Goal: Task Accomplishment & Management: Complete application form

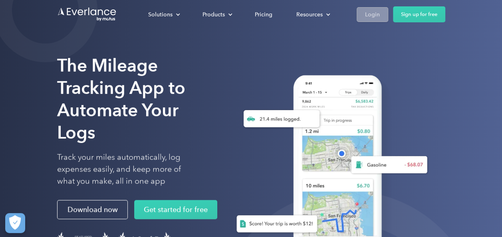
click at [374, 15] on div "Login" at bounding box center [372, 15] width 15 height 10
click at [375, 16] on div "Login" at bounding box center [372, 15] width 15 height 10
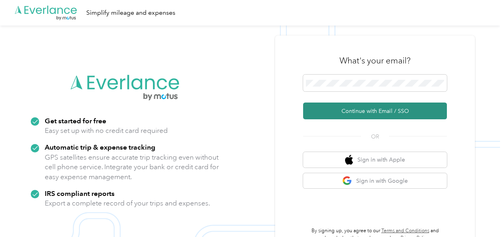
click at [364, 112] on button "Continue with Email / SSO" at bounding box center [375, 111] width 144 height 17
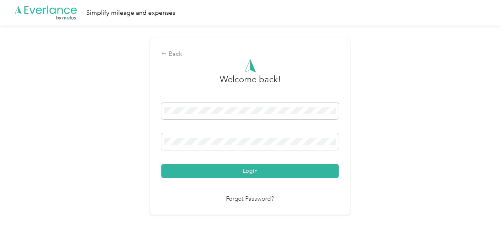
click at [270, 176] on button "Login" at bounding box center [249, 171] width 177 height 14
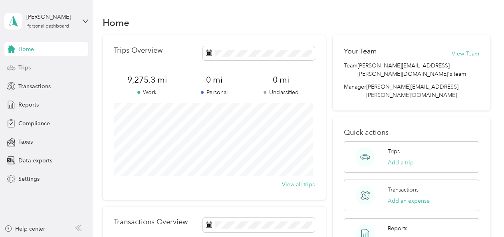
click at [25, 69] on span "Trips" at bounding box center [24, 67] width 12 height 8
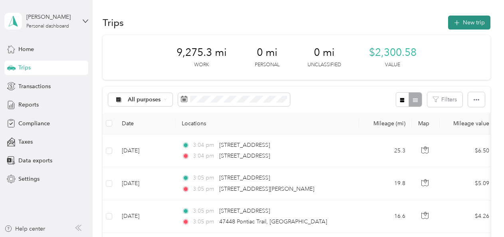
click at [474, 21] on button "New trip" at bounding box center [469, 23] width 42 height 14
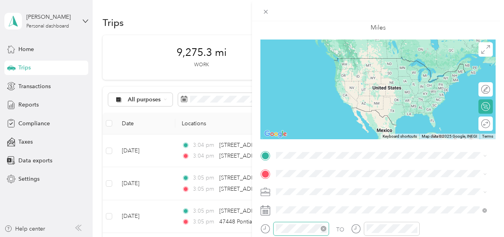
scroll to position [80, 0]
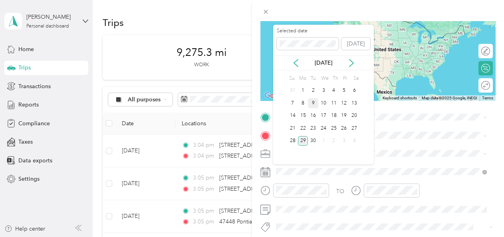
click at [314, 100] on div "9" at bounding box center [313, 103] width 10 height 10
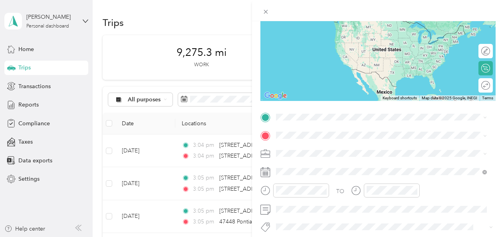
drag, startPoint x: 318, startPoint y: 150, endPoint x: 314, endPoint y: 144, distance: 7.7
click at [318, 147] on span "23564 Winged Foot Way South Lyon, Michigan 48178, United States" at bounding box center [331, 143] width 80 height 7
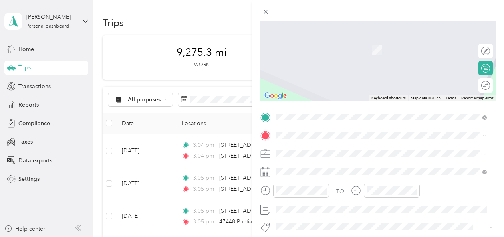
drag, startPoint x: 339, startPoint y: 45, endPoint x: 341, endPoint y: 55, distance: 10.6
click at [342, 56] on ol "From search results 50230 Dennis Court Wixom, Michigan 48393, United States 502…" at bounding box center [381, 64] width 216 height 96
click at [478, 85] on div "Round trip" at bounding box center [485, 85] width 14 height 14
click at [481, 85] on icon at bounding box center [485, 85] width 9 height 9
click at [474, 86] on div "Round trip" at bounding box center [458, 85] width 61 height 8
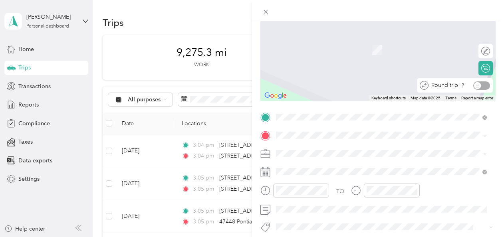
click at [471, 85] on div "Round trip" at bounding box center [458, 85] width 61 height 8
click at [473, 89] on div "Round trip" at bounding box center [458, 85] width 61 height 8
click at [473, 85] on div "Round trip" at bounding box center [458, 85] width 61 height 8
drag, startPoint x: 472, startPoint y: 86, endPoint x: 485, endPoint y: 87, distance: 13.3
click at [485, 87] on div "Round trip" at bounding box center [455, 85] width 76 height 14
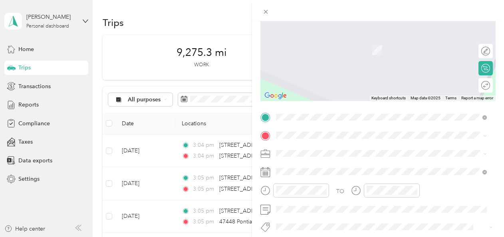
click at [478, 90] on div "Round trip" at bounding box center [485, 85] width 14 height 14
click at [470, 85] on div "Round trip" at bounding box center [458, 85] width 61 height 8
click at [471, 85] on div "Round trip" at bounding box center [458, 85] width 61 height 8
click at [475, 87] on div "Round trip" at bounding box center [466, 85] width 47 height 8
click at [471, 86] on div "Round trip" at bounding box center [458, 85] width 61 height 8
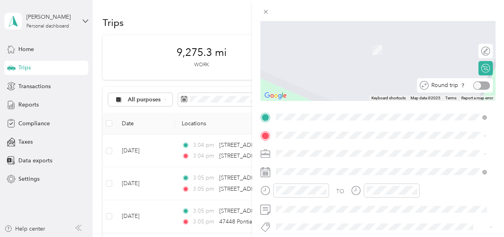
click at [480, 84] on div "Round trip" at bounding box center [458, 85] width 61 height 8
click at [439, 50] on div at bounding box center [377, 51] width 235 height 100
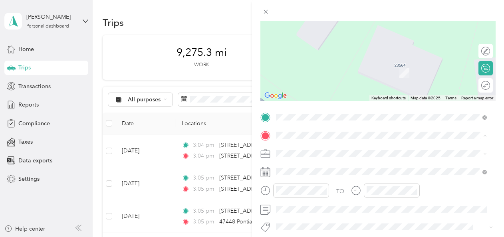
drag, startPoint x: 327, startPoint y: 44, endPoint x: 335, endPoint y: 59, distance: 17.3
click at [327, 42] on span "50230 Dennis Court Wixom, Michigan 48393, United States" at bounding box center [387, 38] width 192 height 7
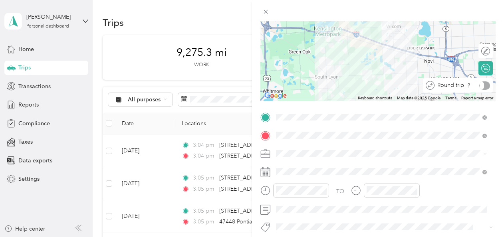
click at [475, 84] on div "Round trip" at bounding box center [461, 85] width 55 height 8
click at [475, 84] on div at bounding box center [481, 85] width 17 height 8
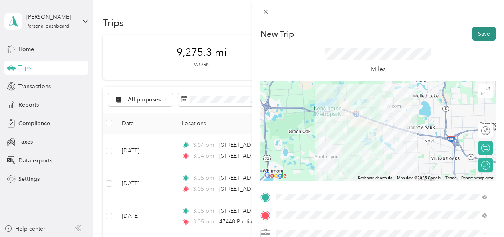
click at [479, 34] on button "Save" at bounding box center [483, 34] width 23 height 14
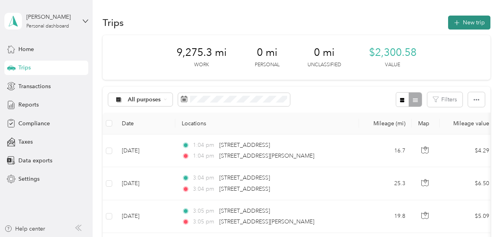
drag, startPoint x: 465, startPoint y: 21, endPoint x: 470, endPoint y: 23, distance: 5.0
click at [470, 23] on button "New trip" at bounding box center [469, 23] width 42 height 14
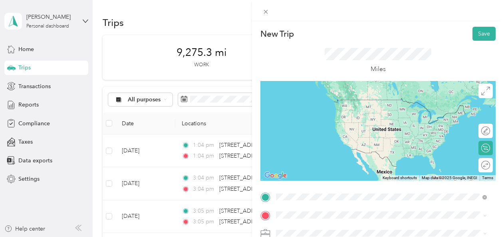
click at [339, 98] on span "23564 Winged Foot Way South Lyon, Michigan 48178, United States" at bounding box center [331, 99] width 80 height 7
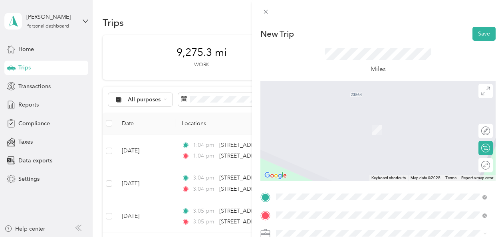
click at [316, 117] on span "36220 Plymouth Road Plymouth, Michigan 48170, United States" at bounding box center [331, 118] width 80 height 7
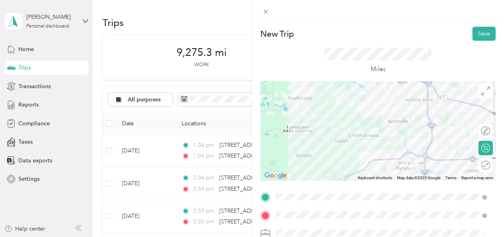
click at [485, 170] on div "Round trip" at bounding box center [485, 165] width 14 height 14
click at [474, 166] on div at bounding box center [477, 165] width 7 height 7
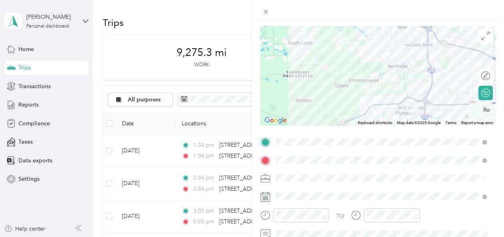
scroll to position [80, 0]
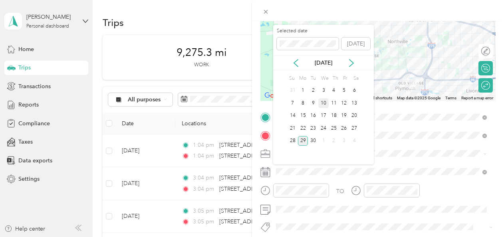
click at [327, 102] on div "10" at bounding box center [323, 103] width 10 height 10
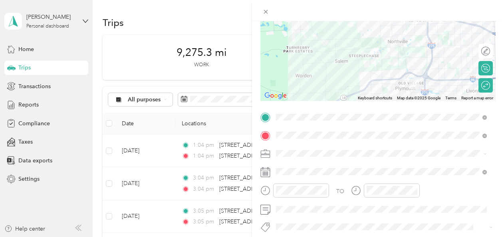
scroll to position [0, 0]
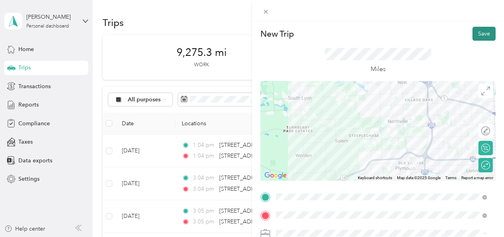
click at [480, 34] on button "Save" at bounding box center [483, 34] width 23 height 14
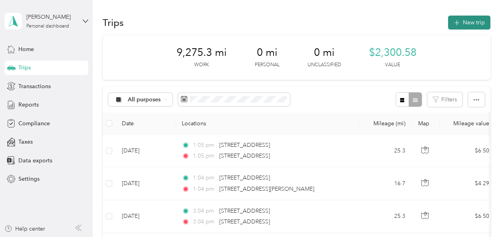
click at [469, 24] on button "New trip" at bounding box center [469, 23] width 42 height 14
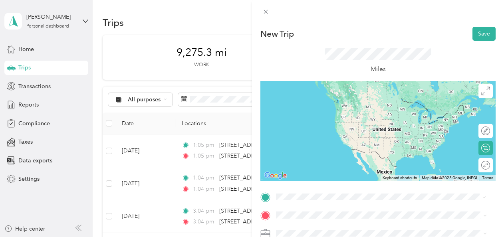
click at [306, 103] on span "23564 Winged Foot Way South Lyon, Michigan 48178, United States" at bounding box center [331, 99] width 80 height 7
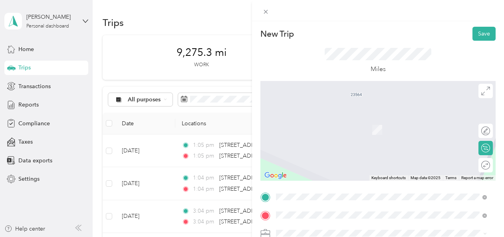
click at [338, 124] on div "25575 Brest Road Taylor, Michigan 48180, United States" at bounding box center [381, 118] width 205 height 11
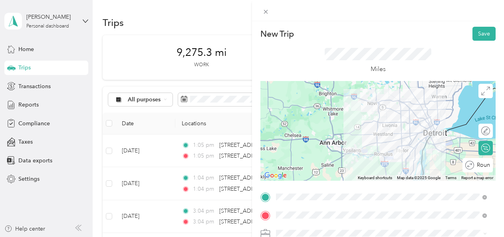
click at [479, 164] on div "Round trip" at bounding box center [482, 165] width 16 height 8
click at [474, 165] on div at bounding box center [477, 165] width 7 height 7
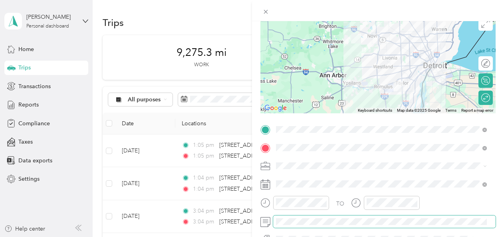
scroll to position [80, 0]
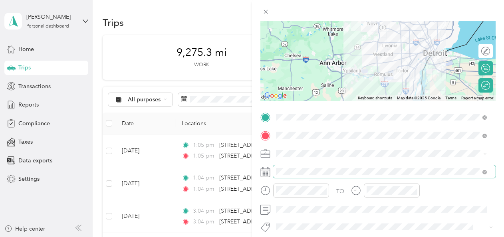
click at [327, 175] on span at bounding box center [384, 171] width 222 height 13
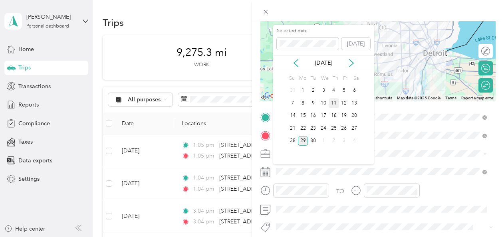
click at [334, 101] on div "11" at bounding box center [333, 103] width 10 height 10
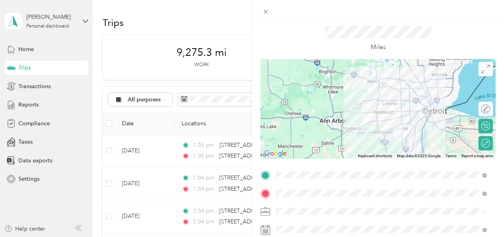
scroll to position [0, 0]
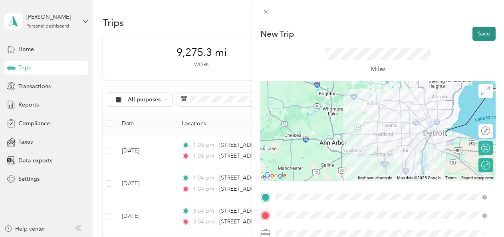
click at [475, 30] on button "Save" at bounding box center [483, 34] width 23 height 14
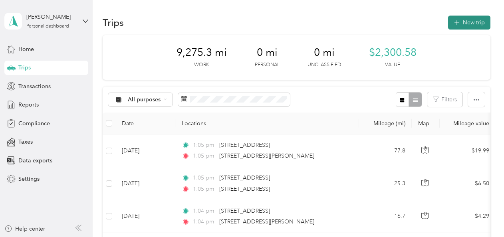
click at [463, 25] on button "New trip" at bounding box center [469, 23] width 42 height 14
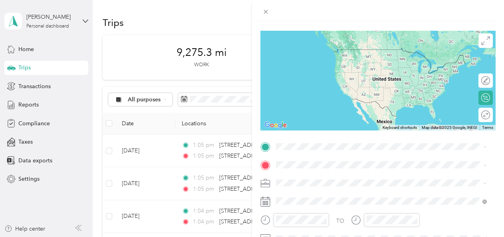
scroll to position [80, 0]
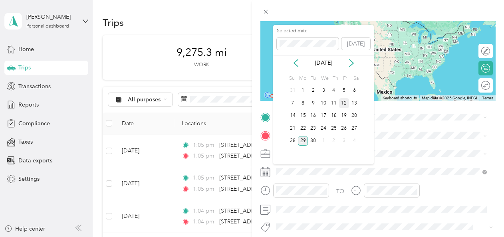
click at [346, 102] on div "12" at bounding box center [344, 103] width 10 height 10
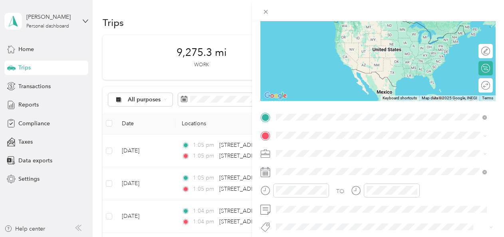
drag, startPoint x: 347, startPoint y: 150, endPoint x: 345, endPoint y: 146, distance: 4.1
click at [347, 149] on span "23564 Winged Foot Way South Lyon, Michigan 48178, United States" at bounding box center [331, 145] width 80 height 7
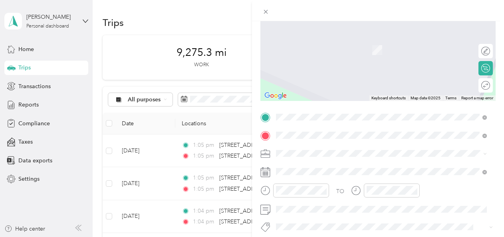
click at [335, 41] on span "32320 Ford Road Garden City, Michigan 48135, United States" at bounding box center [331, 38] width 80 height 7
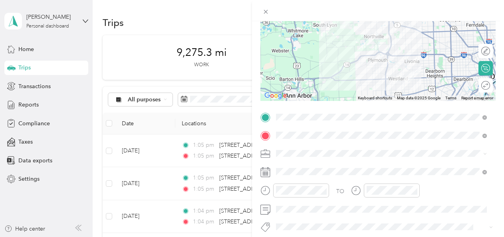
click at [490, 88] on div "Round trip" at bounding box center [490, 85] width 0 height 8
click at [481, 85] on icon at bounding box center [485, 85] width 9 height 9
click at [474, 85] on div at bounding box center [477, 85] width 7 height 7
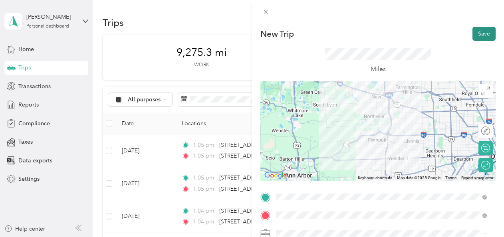
click at [480, 34] on button "Save" at bounding box center [483, 34] width 23 height 14
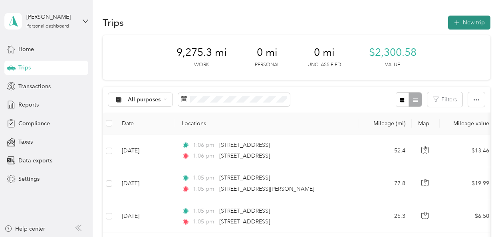
click at [471, 20] on button "New trip" at bounding box center [469, 23] width 42 height 14
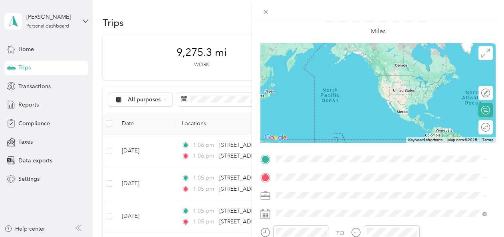
scroll to position [80, 0]
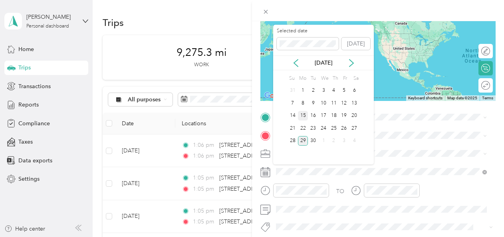
click at [301, 116] on div "15" at bounding box center [303, 116] width 10 height 10
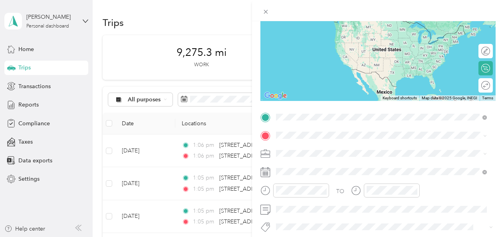
click at [312, 145] on span "23564 Winged Foot Way South Lyon, Michigan 48178, United States" at bounding box center [331, 145] width 80 height 7
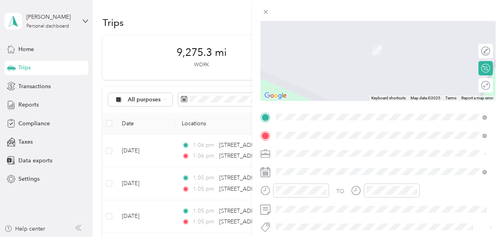
drag, startPoint x: 340, startPoint y: 39, endPoint x: 346, endPoint y: 61, distance: 22.3
click at [340, 38] on span "57575 Travis Road New Hudson, Michigan 48165, United States" at bounding box center [375, 38] width 168 height 7
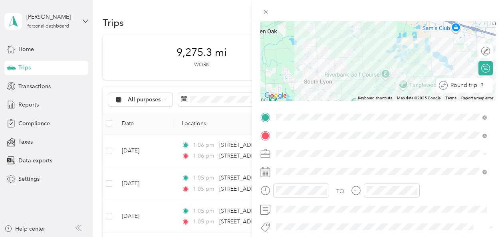
click at [478, 85] on div "Round trip" at bounding box center [468, 85] width 42 height 8
click at [477, 84] on div at bounding box center [481, 85] width 17 height 8
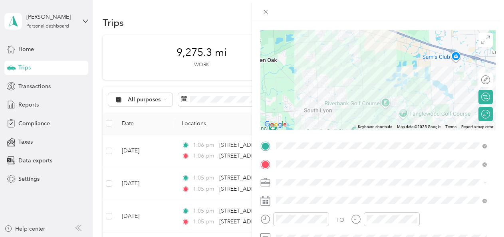
scroll to position [0, 0]
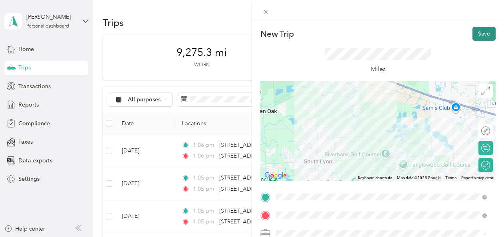
click at [480, 31] on button "Save" at bounding box center [483, 34] width 23 height 14
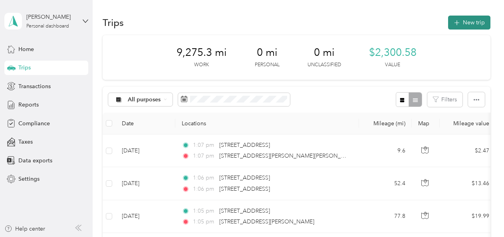
click at [458, 22] on button "New trip" at bounding box center [469, 23] width 42 height 14
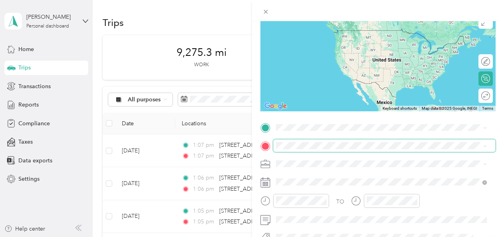
scroll to position [120, 0]
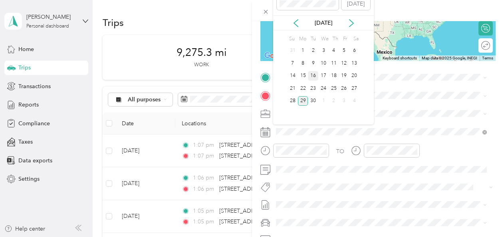
click at [312, 77] on div "16" at bounding box center [313, 76] width 10 height 10
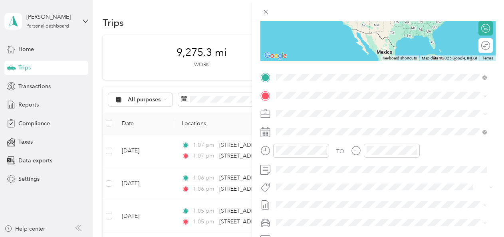
click at [319, 110] on span "23564 Winged Foot Way South Lyon, Michigan 48178, United States" at bounding box center [331, 106] width 80 height 7
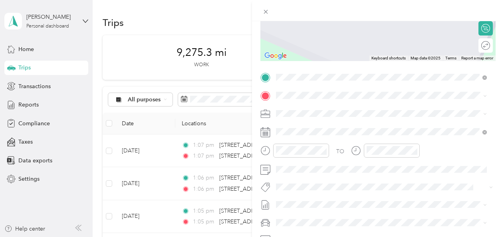
click at [316, 125] on span "36220 Plymouth Road Plymouth, Michigan 48170, United States" at bounding box center [331, 123] width 80 height 7
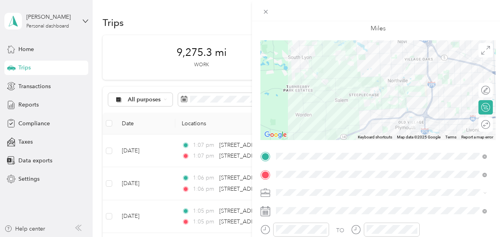
scroll to position [40, 0]
click at [490, 127] on div "Round trip" at bounding box center [490, 125] width 0 height 8
click at [473, 124] on div at bounding box center [481, 125] width 17 height 8
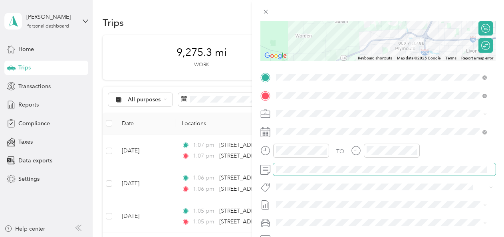
scroll to position [0, 0]
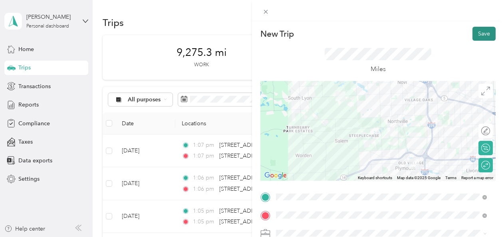
drag, startPoint x: 476, startPoint y: 36, endPoint x: 477, endPoint y: 32, distance: 4.0
click at [477, 35] on button "Save" at bounding box center [483, 34] width 23 height 14
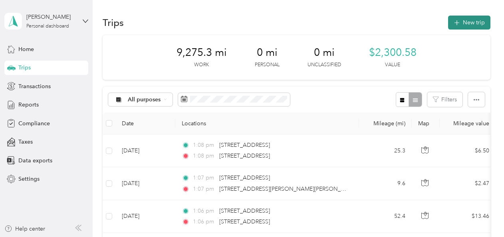
click at [463, 26] on button "New trip" at bounding box center [469, 23] width 42 height 14
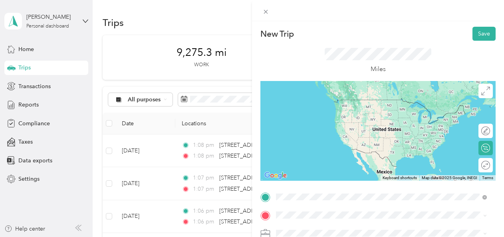
drag, startPoint x: 342, startPoint y: 101, endPoint x: 338, endPoint y: 92, distance: 9.6
click at [340, 96] on span "23564 Winged Foot Way South Lyon, Michigan 48178, United States" at bounding box center [331, 99] width 80 height 7
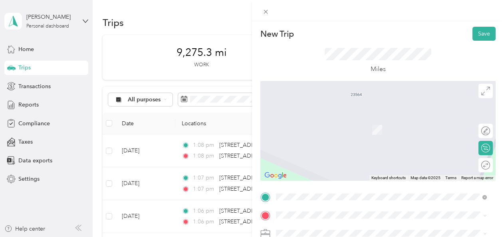
drag, startPoint x: 333, startPoint y: 119, endPoint x: 385, endPoint y: 115, distance: 52.0
click at [333, 118] on span "50230 Dennis Court Wixom, Michigan 48393, United States" at bounding box center [387, 117] width 192 height 7
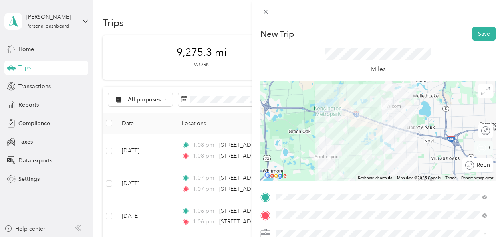
click at [478, 168] on div "Round trip" at bounding box center [482, 165] width 16 height 8
click at [475, 166] on div at bounding box center [481, 165] width 17 height 8
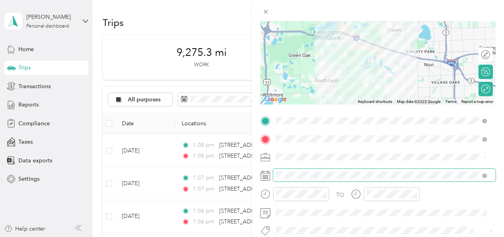
scroll to position [80, 0]
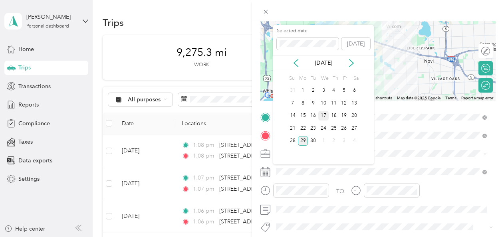
click at [323, 113] on div "17" at bounding box center [323, 116] width 10 height 10
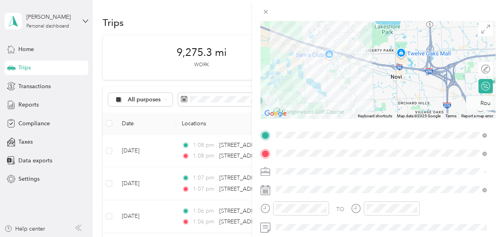
scroll to position [0, 0]
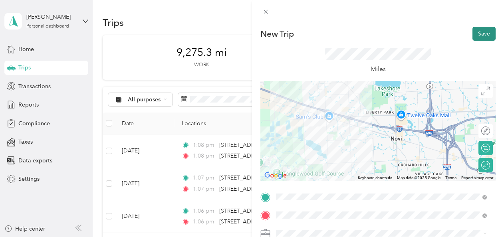
click at [475, 30] on button "Save" at bounding box center [483, 34] width 23 height 14
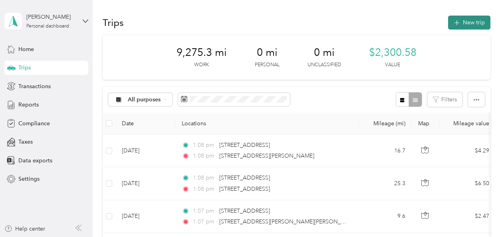
click at [471, 20] on button "New trip" at bounding box center [469, 23] width 42 height 14
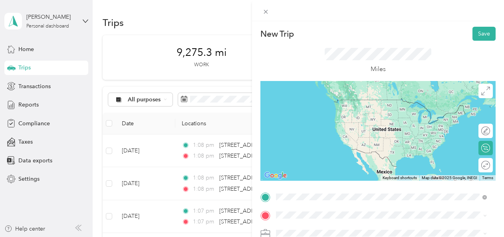
click at [318, 99] on span "23564 Winged Foot Way South Lyon, Michigan 48178, United States" at bounding box center [331, 99] width 80 height 7
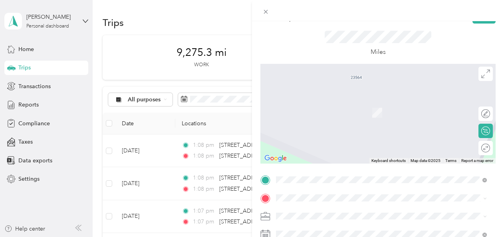
scroll to position [40, 0]
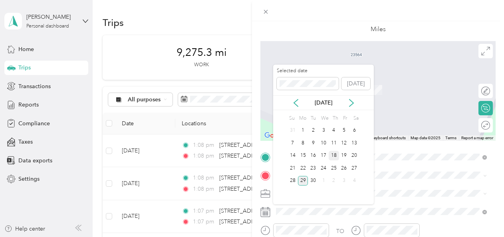
click at [333, 156] on div "18" at bounding box center [333, 156] width 10 height 10
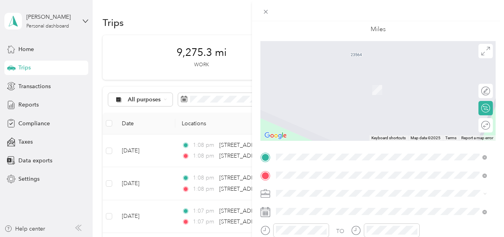
click at [337, 207] on span "23400 Halsted Road Farmington Hills, Michigan 48335, United States" at bounding box center [331, 203] width 80 height 7
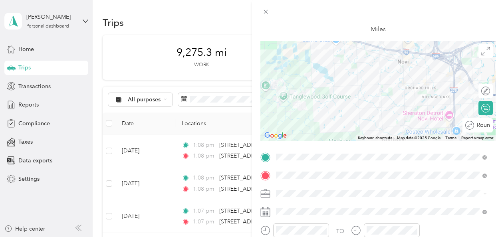
click at [480, 124] on div "Round trip" at bounding box center [477, 125] width 30 height 14
click at [481, 125] on icon at bounding box center [485, 125] width 9 height 9
click at [464, 129] on div "Round trip" at bounding box center [458, 125] width 61 height 8
click at [474, 128] on div at bounding box center [477, 125] width 7 height 7
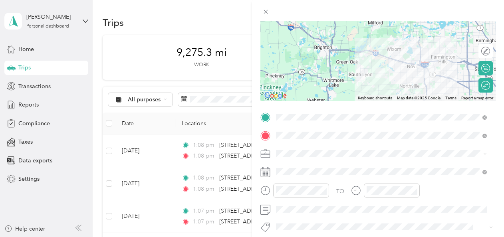
scroll to position [0, 0]
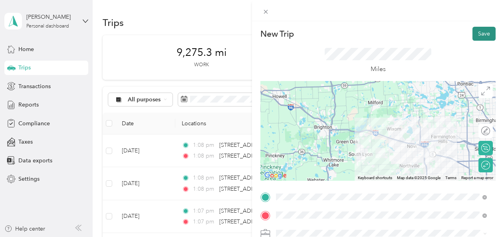
drag, startPoint x: 481, startPoint y: 32, endPoint x: 477, endPoint y: 33, distance: 4.1
click at [482, 30] on button "Save" at bounding box center [483, 34] width 23 height 14
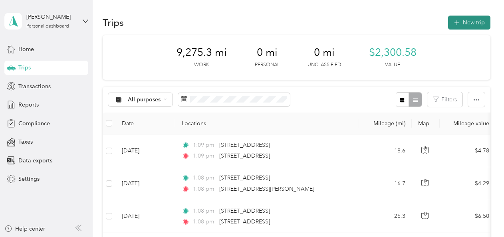
click at [465, 18] on button "New trip" at bounding box center [469, 23] width 42 height 14
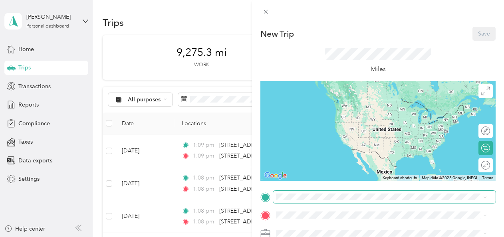
click at [289, 192] on span at bounding box center [384, 197] width 222 height 13
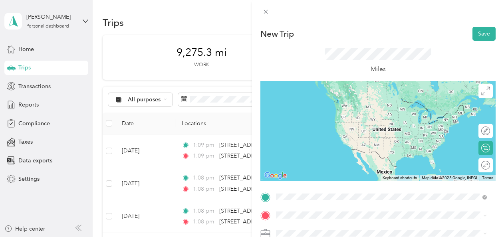
click at [338, 103] on span "23564 Winged Foot Way South Lyon, Michigan 48178, United States" at bounding box center [331, 99] width 80 height 7
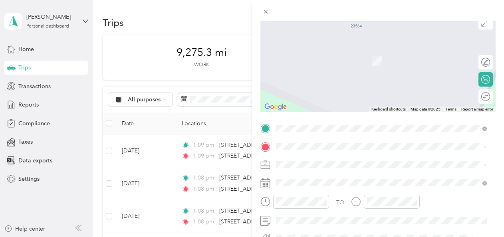
scroll to position [80, 0]
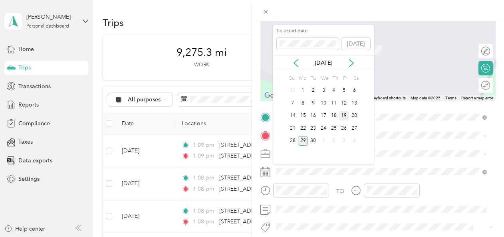
click at [343, 117] on div "19" at bounding box center [344, 116] width 10 height 10
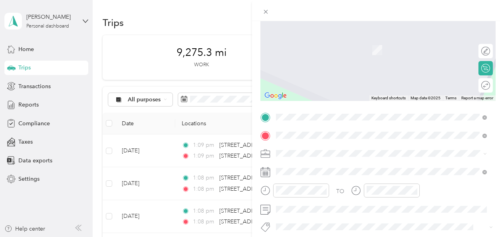
click at [322, 184] on span "527 West Seventh Street Auburn, Indiana 46706, United States" at bounding box center [331, 180] width 80 height 7
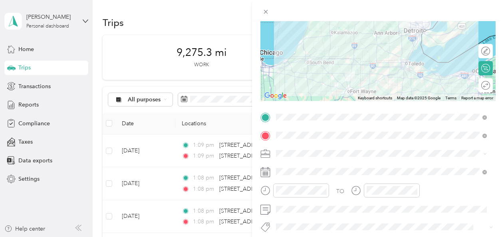
click at [478, 86] on div "Round trip" at bounding box center [485, 85] width 14 height 14
click at [474, 86] on div at bounding box center [477, 85] width 7 height 7
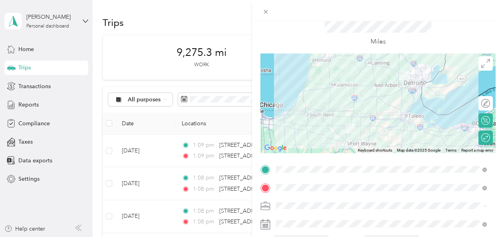
scroll to position [0, 0]
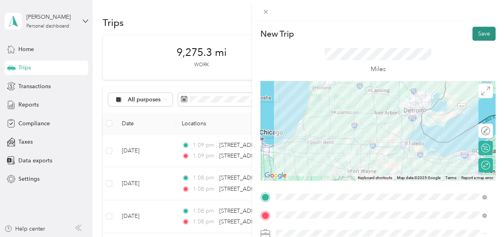
click at [478, 35] on button "Save" at bounding box center [483, 34] width 23 height 14
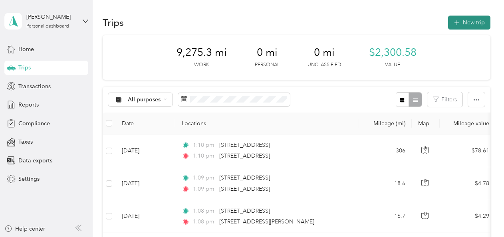
click at [467, 20] on button "New trip" at bounding box center [469, 23] width 42 height 14
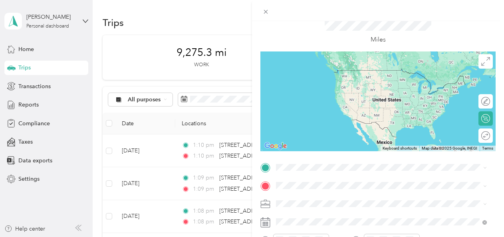
scroll to position [80, 0]
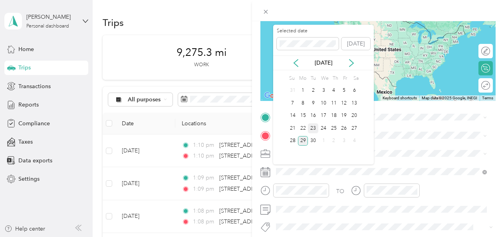
click at [315, 124] on div "23" at bounding box center [313, 128] width 10 height 10
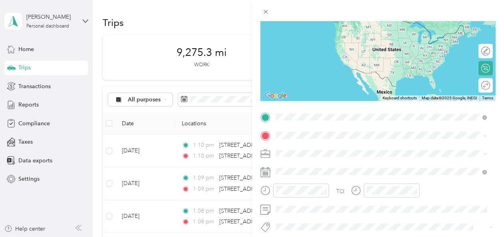
click at [348, 150] on span "23564 Winged Foot Way South Lyon, Michigan 48178, United States" at bounding box center [331, 145] width 80 height 7
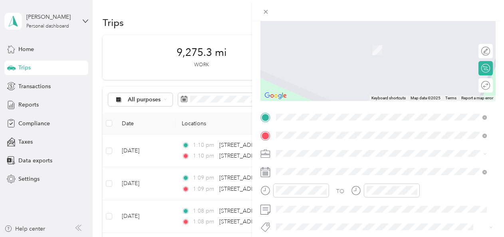
click at [342, 57] on span "36220 Plymouth Road Plymouth, Michigan 48170, United States" at bounding box center [331, 54] width 80 height 7
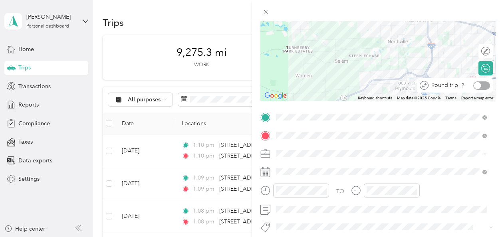
click at [479, 85] on div at bounding box center [481, 85] width 17 height 8
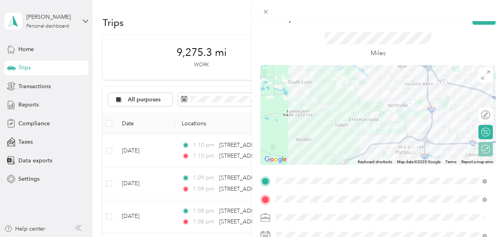
scroll to position [0, 0]
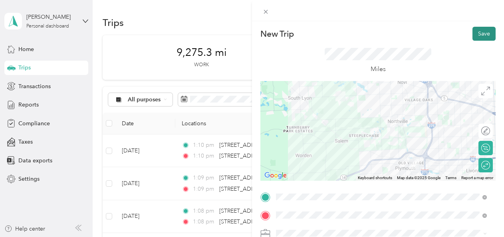
click at [472, 33] on button "Save" at bounding box center [483, 34] width 23 height 14
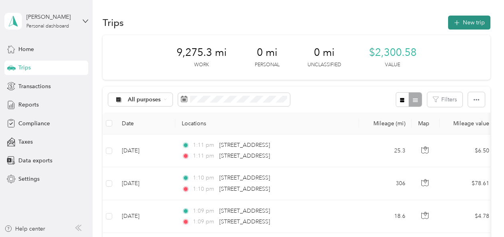
click at [463, 19] on button "New trip" at bounding box center [469, 23] width 42 height 14
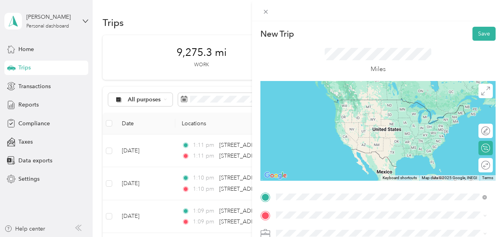
click at [331, 101] on span "23564 Winged Foot Way South Lyon, Michigan 48178, United States" at bounding box center [331, 99] width 80 height 7
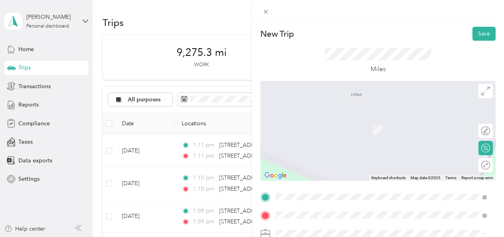
click at [342, 150] on span "1200 Kloeckner Drive Knox, Indiana 46534, United States" at bounding box center [375, 148] width 168 height 7
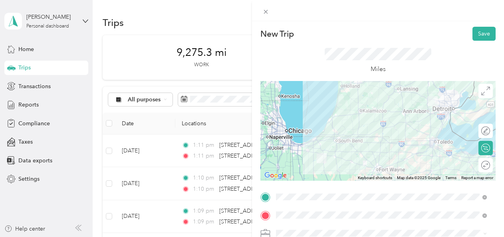
scroll to position [80, 0]
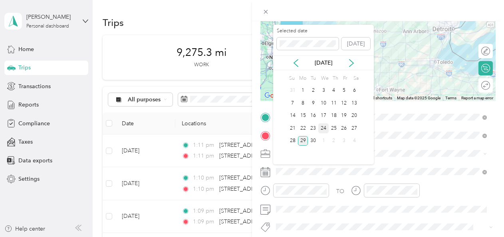
drag, startPoint x: 325, startPoint y: 127, endPoint x: 323, endPoint y: 124, distance: 4.1
click at [324, 127] on div "24" at bounding box center [323, 128] width 10 height 10
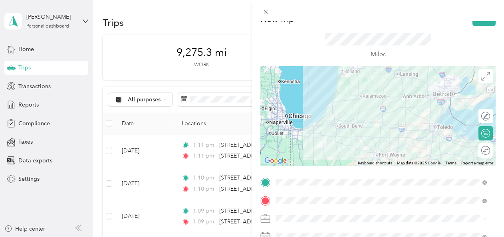
scroll to position [0, 0]
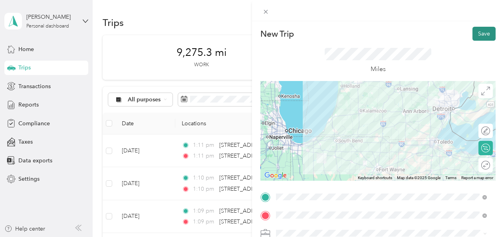
click at [481, 33] on button "Save" at bounding box center [483, 34] width 23 height 14
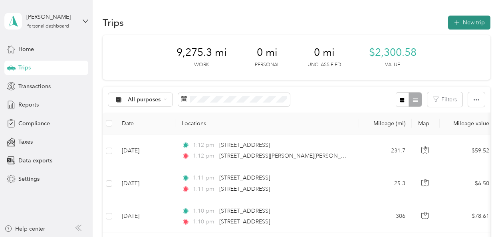
click at [467, 26] on button "New trip" at bounding box center [469, 23] width 42 height 14
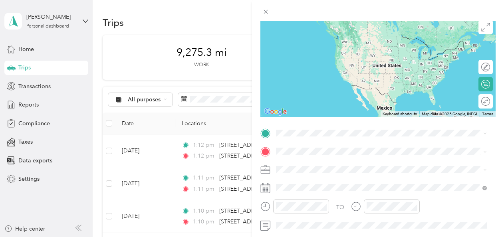
scroll to position [120, 0]
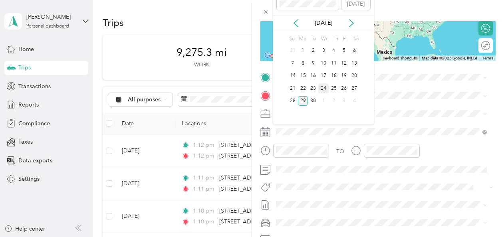
click at [327, 87] on div "24" at bounding box center [323, 88] width 10 height 10
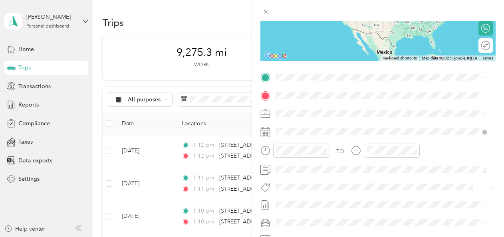
click at [322, 107] on span "1200 Kloeckner Drive Knox, Indiana 46534, United States" at bounding box center [375, 103] width 168 height 7
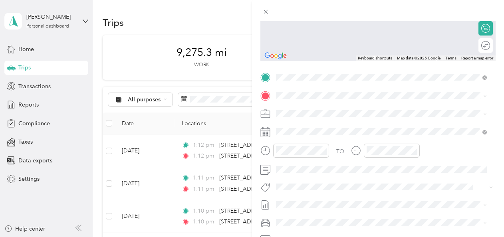
click at [317, 128] on span "2700 Cranston Road Beloit, Wisconsin 53511, United States" at bounding box center [331, 124] width 80 height 7
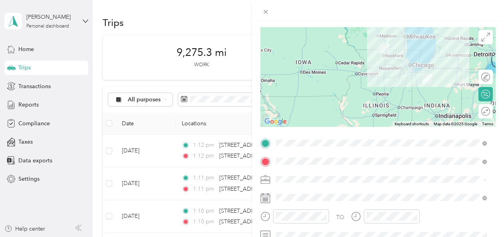
scroll to position [0, 0]
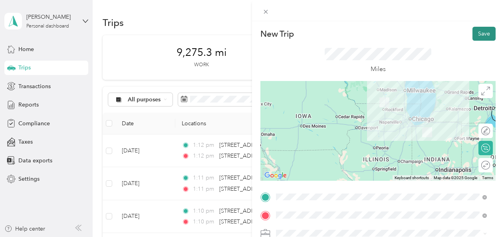
click at [486, 35] on button "Save" at bounding box center [483, 34] width 23 height 14
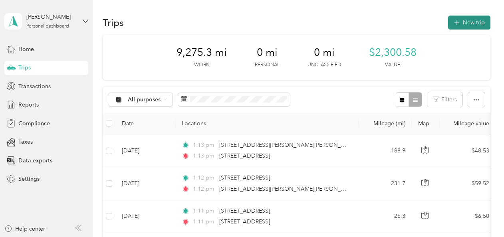
click at [470, 23] on button "New trip" at bounding box center [469, 23] width 42 height 14
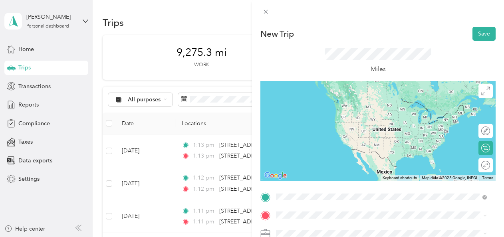
click at [354, 102] on span "2700 Cranston Road Beloit, Wisconsin 53511, United States" at bounding box center [331, 99] width 80 height 7
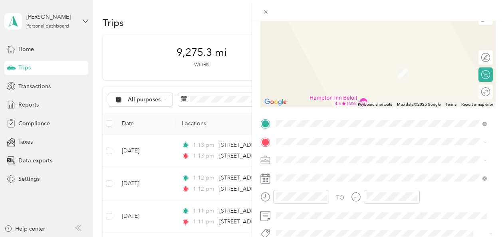
scroll to position [120, 0]
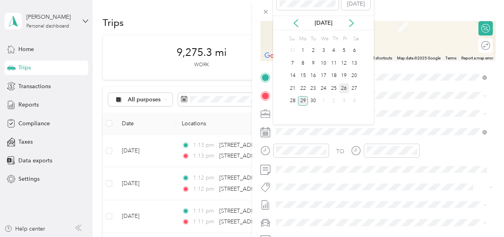
click at [347, 85] on div "26" at bounding box center [344, 88] width 10 height 10
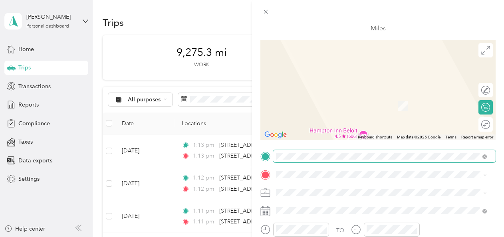
scroll to position [40, 0]
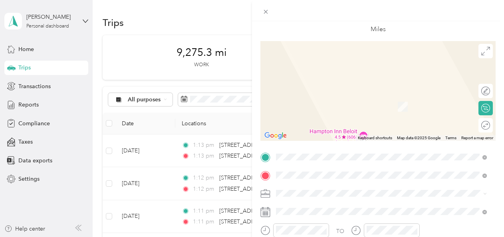
click at [334, 82] on span "23564 Winged Foot Way South Lyon, Michigan 48178, United States" at bounding box center [331, 78] width 80 height 7
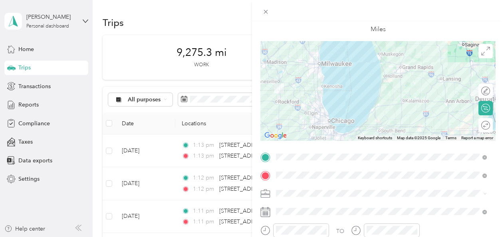
scroll to position [0, 0]
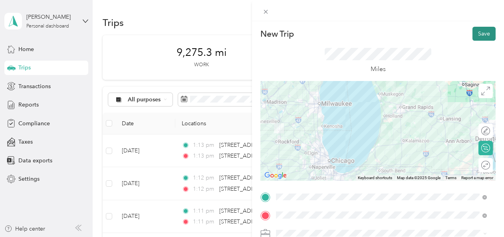
click at [476, 33] on button "Save" at bounding box center [483, 34] width 23 height 14
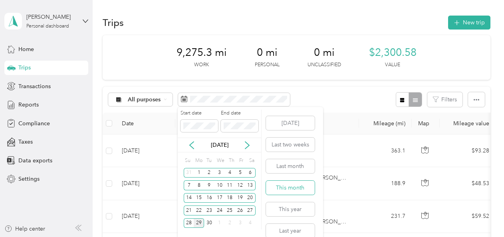
click at [297, 184] on button "This month" at bounding box center [290, 188] width 49 height 14
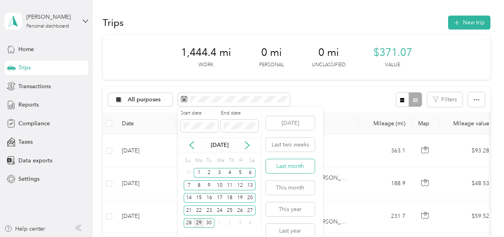
click at [293, 166] on button "Last month" at bounding box center [290, 166] width 49 height 14
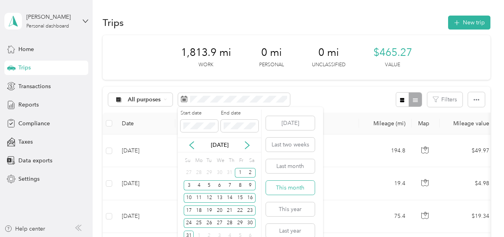
click at [295, 187] on button "This month" at bounding box center [290, 188] width 49 height 14
